Goal: Use online tool/utility: Utilize a website feature to perform a specific function

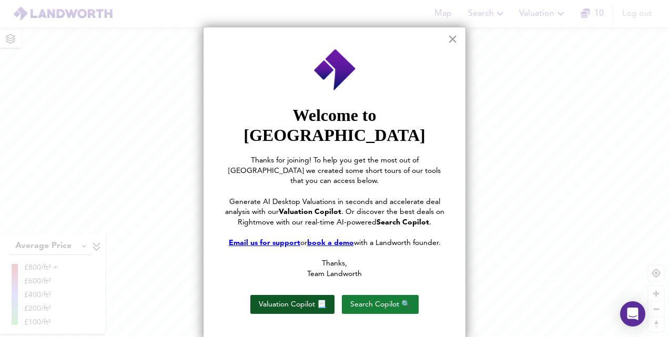
click at [279, 295] on button "Valuation Copilot 📃" at bounding box center [293, 304] width 84 height 19
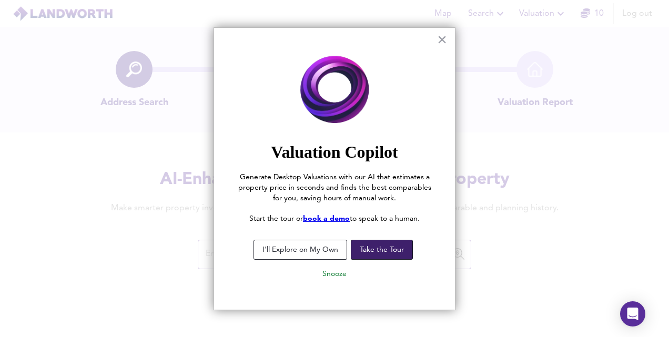
click at [380, 245] on button "Take the Tour" at bounding box center [382, 250] width 62 height 20
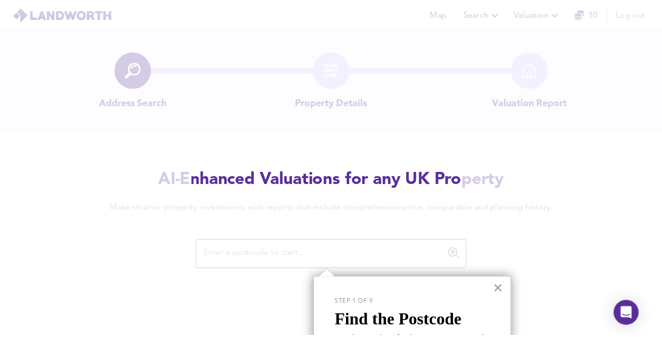
scroll to position [69, 0]
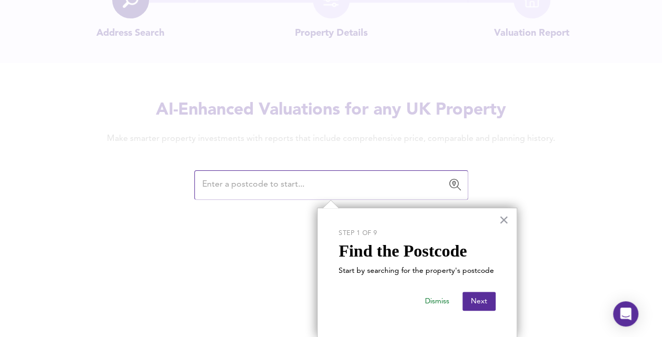
click at [435, 304] on button "Dismiss" at bounding box center [436, 301] width 41 height 19
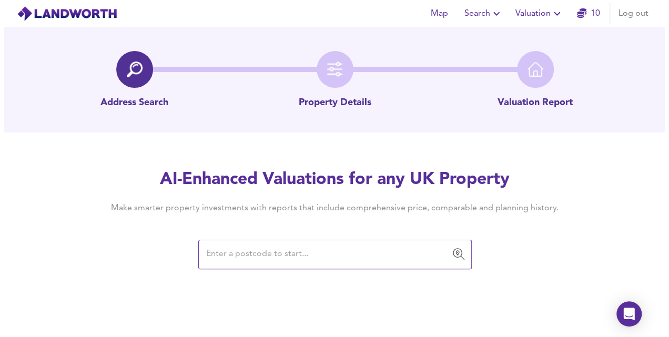
scroll to position [0, 0]
